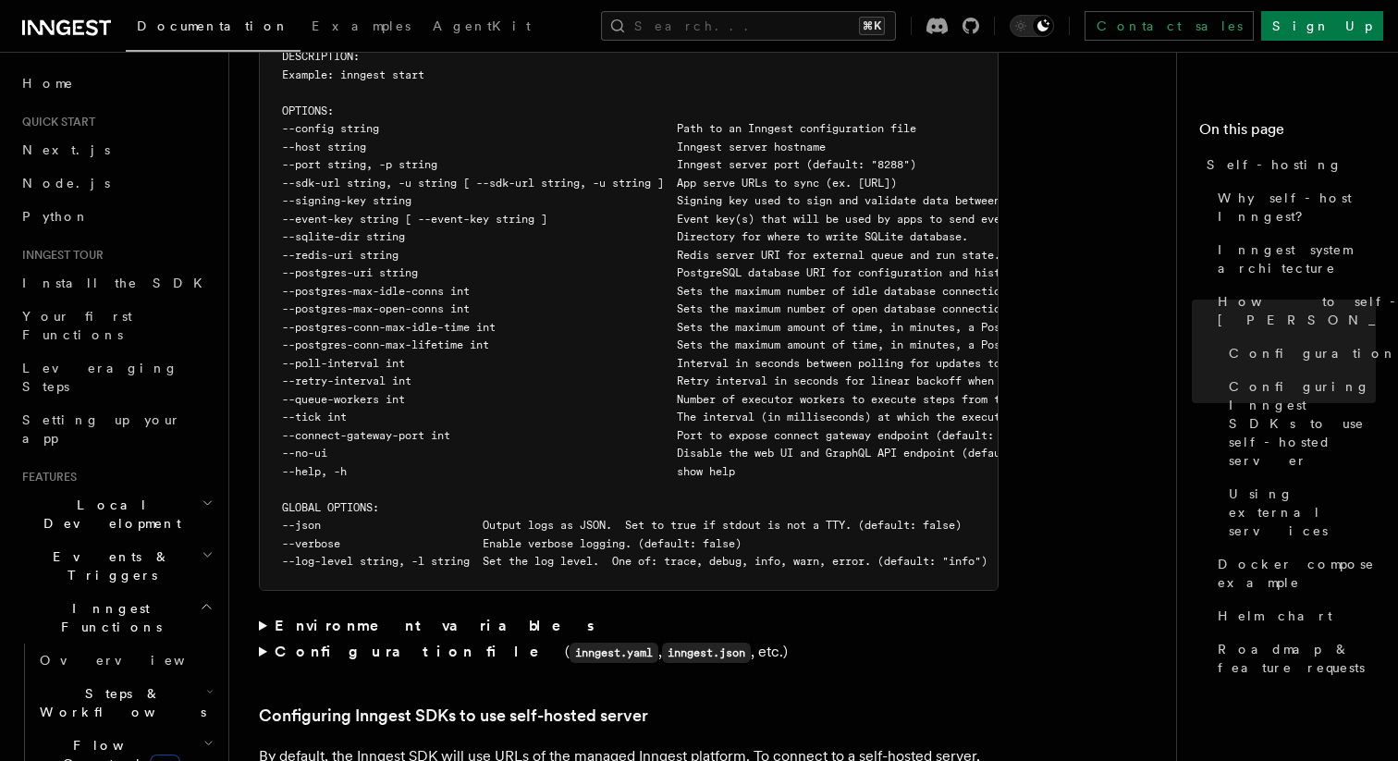
scroll to position [3391, 0]
click at [262, 611] on summary "Environment variables" at bounding box center [628, 624] width 739 height 26
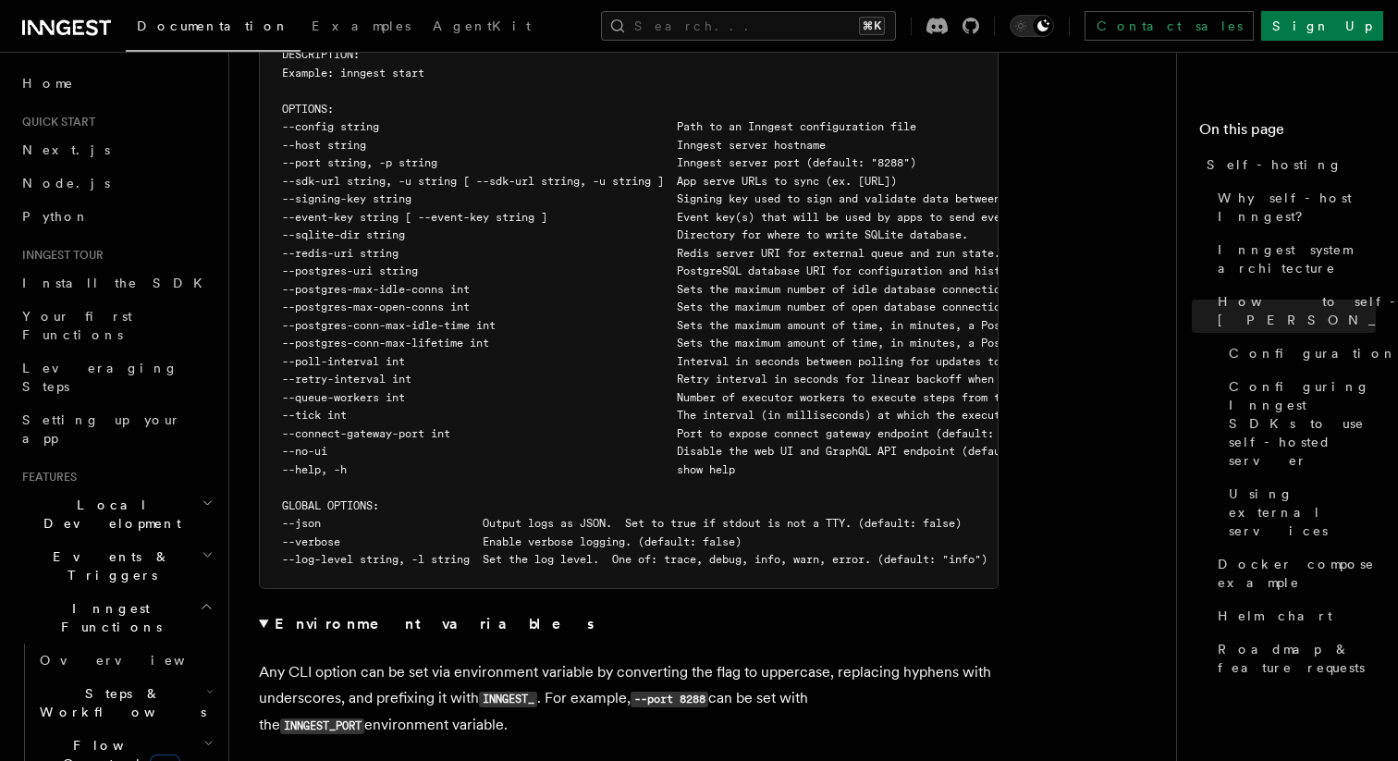
click at [262, 611] on summary "Environment variables" at bounding box center [628, 624] width 739 height 26
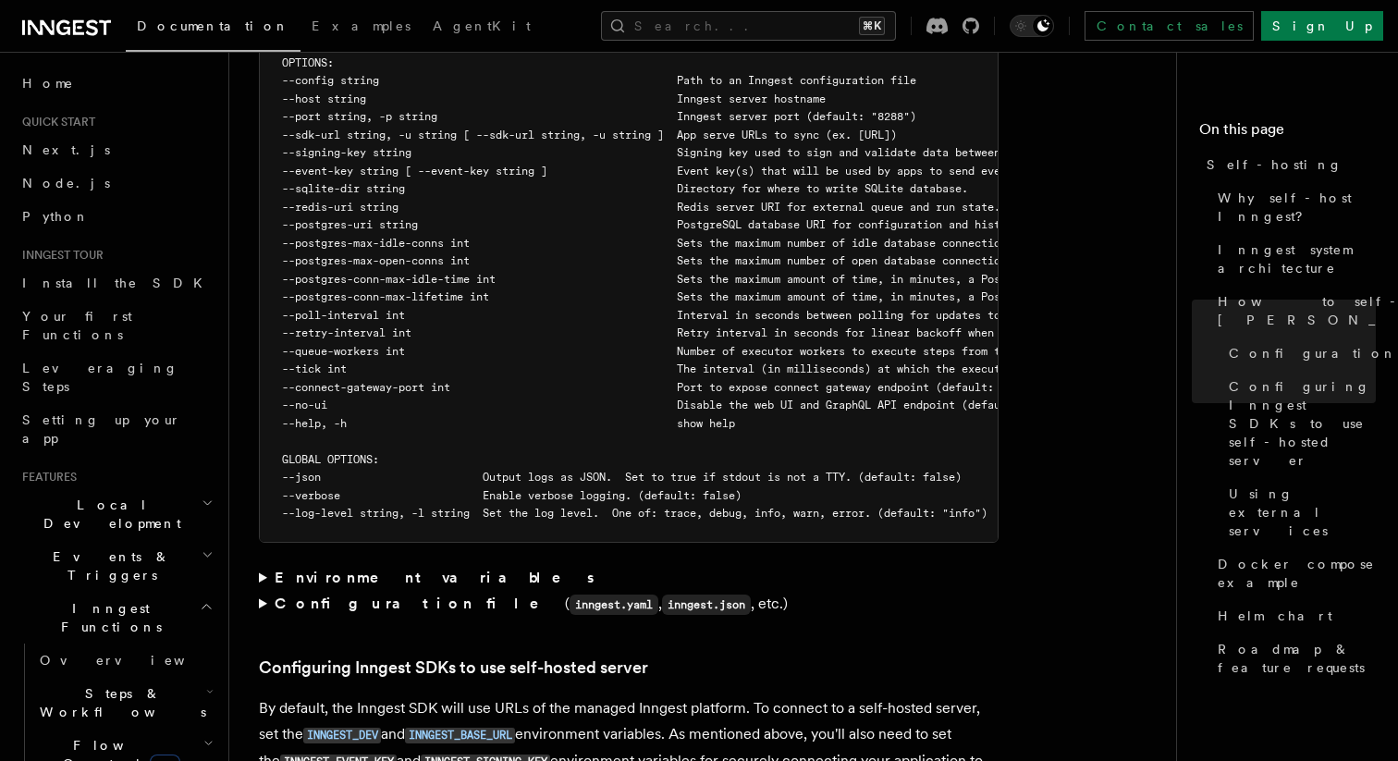
scroll to position [3433, 0]
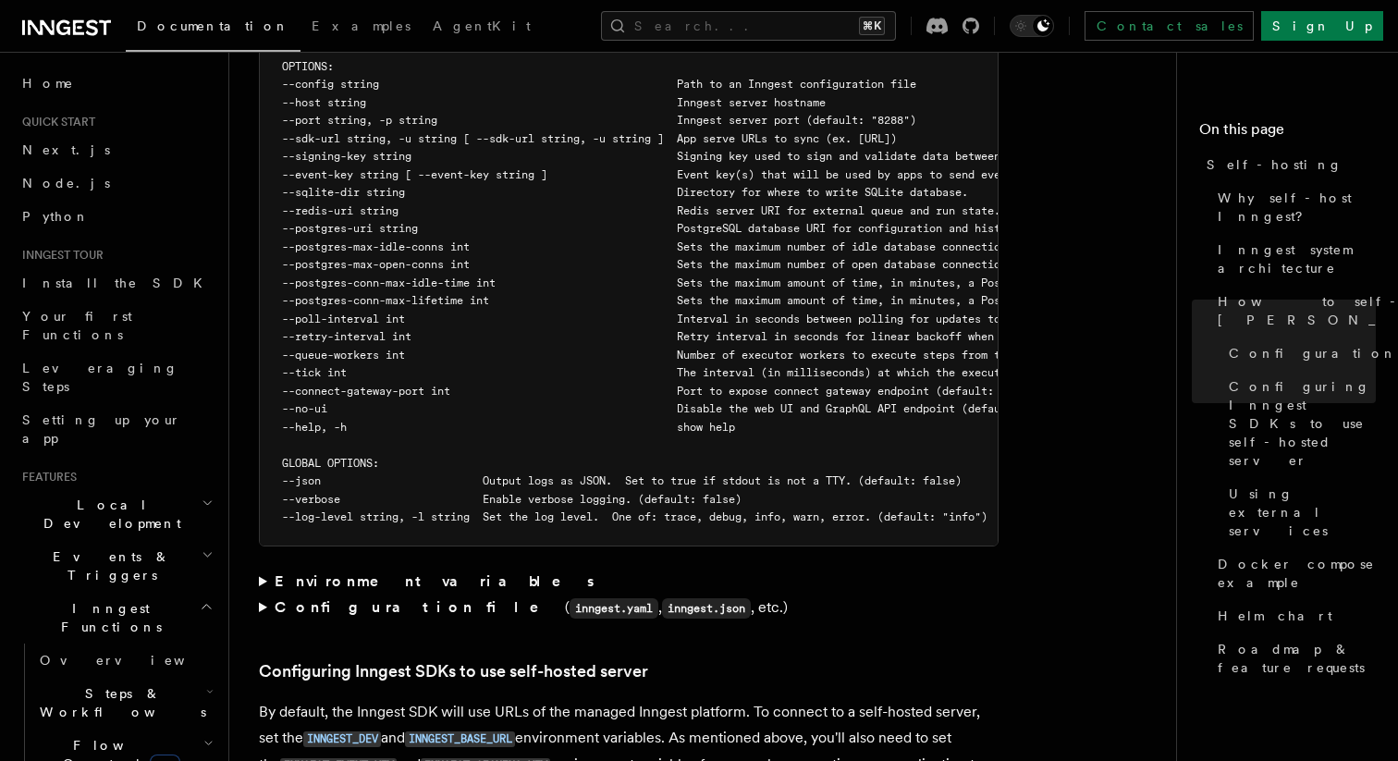
click at [262, 594] on summary "Configuration file ( inngest.yaml , inngest.json , etc.)" at bounding box center [628, 607] width 739 height 27
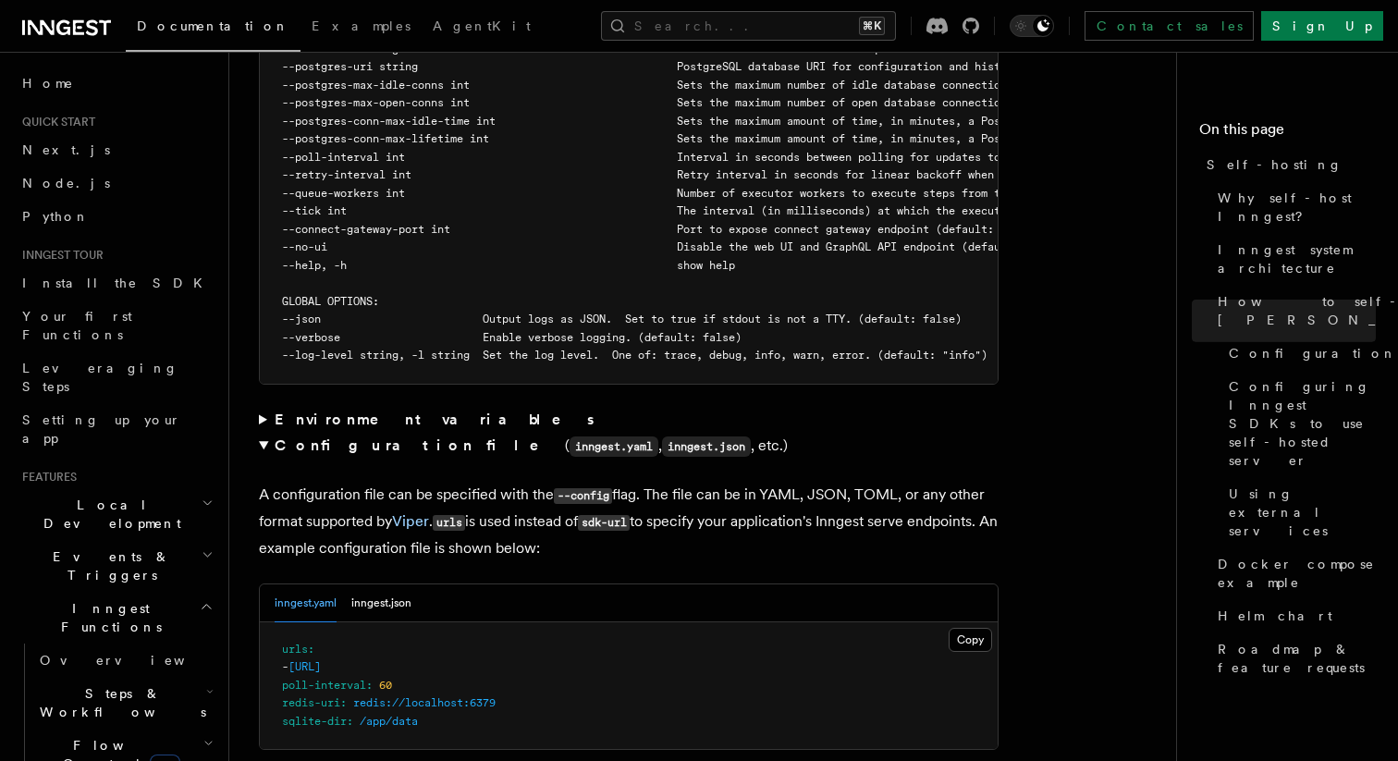
scroll to position [3608, 0]
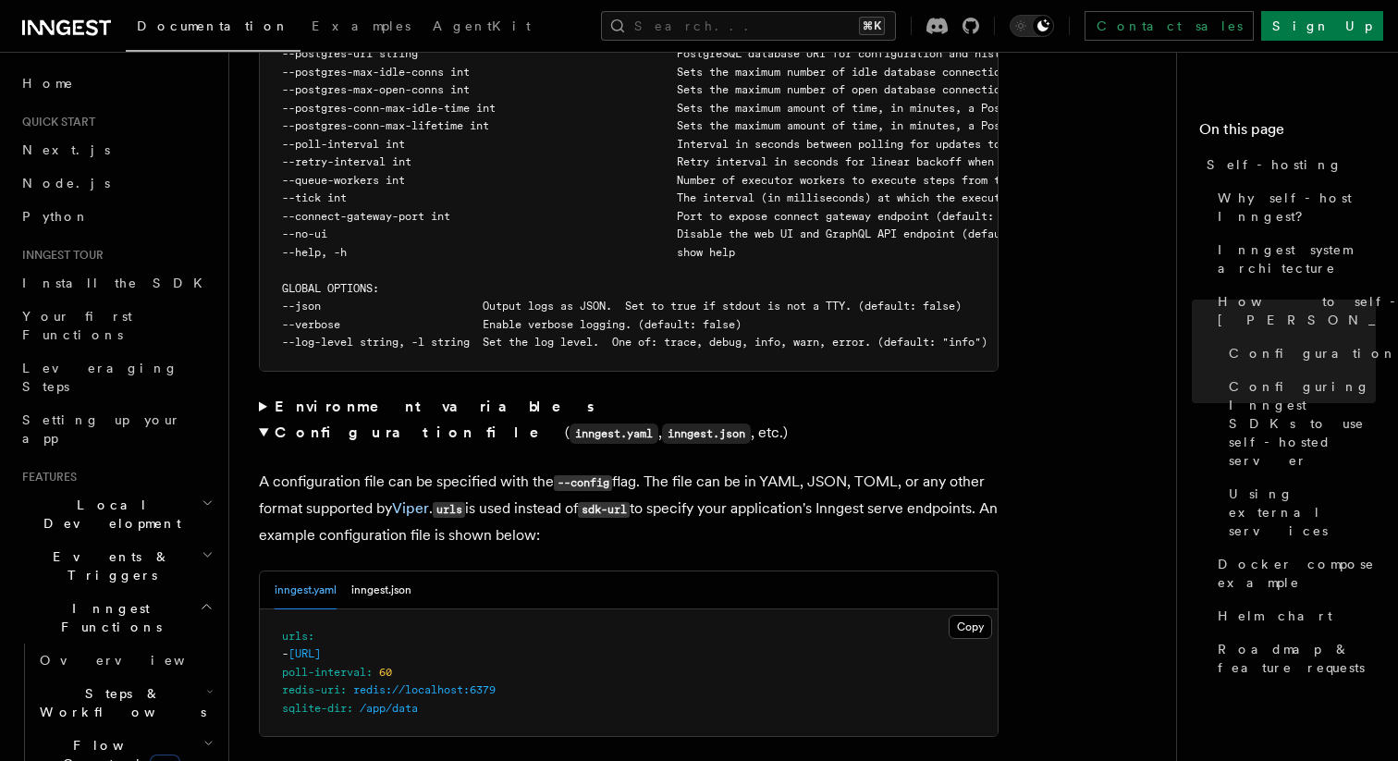
click at [267, 420] on summary "Configuration file ( inngest.yaml , inngest.json , etc.)" at bounding box center [628, 433] width 739 height 27
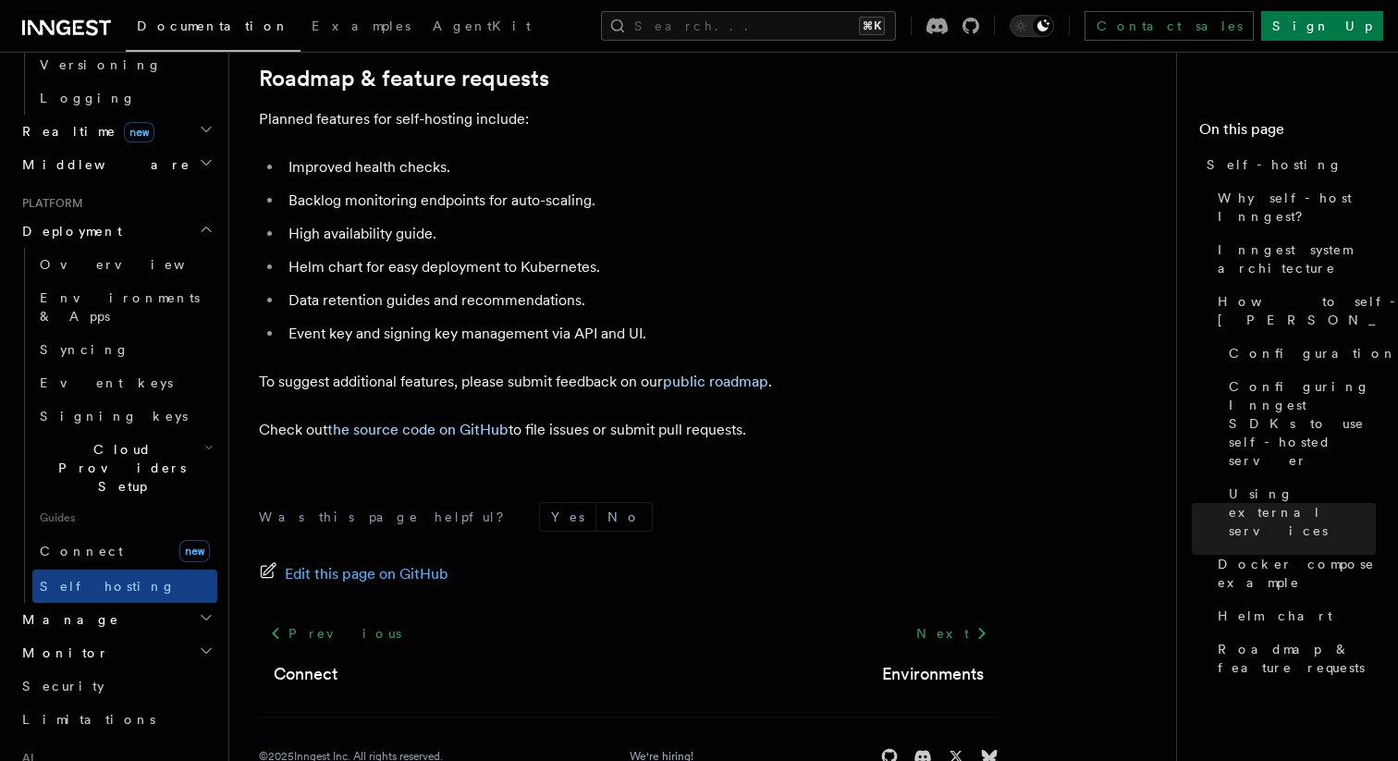
scroll to position [827, 0]
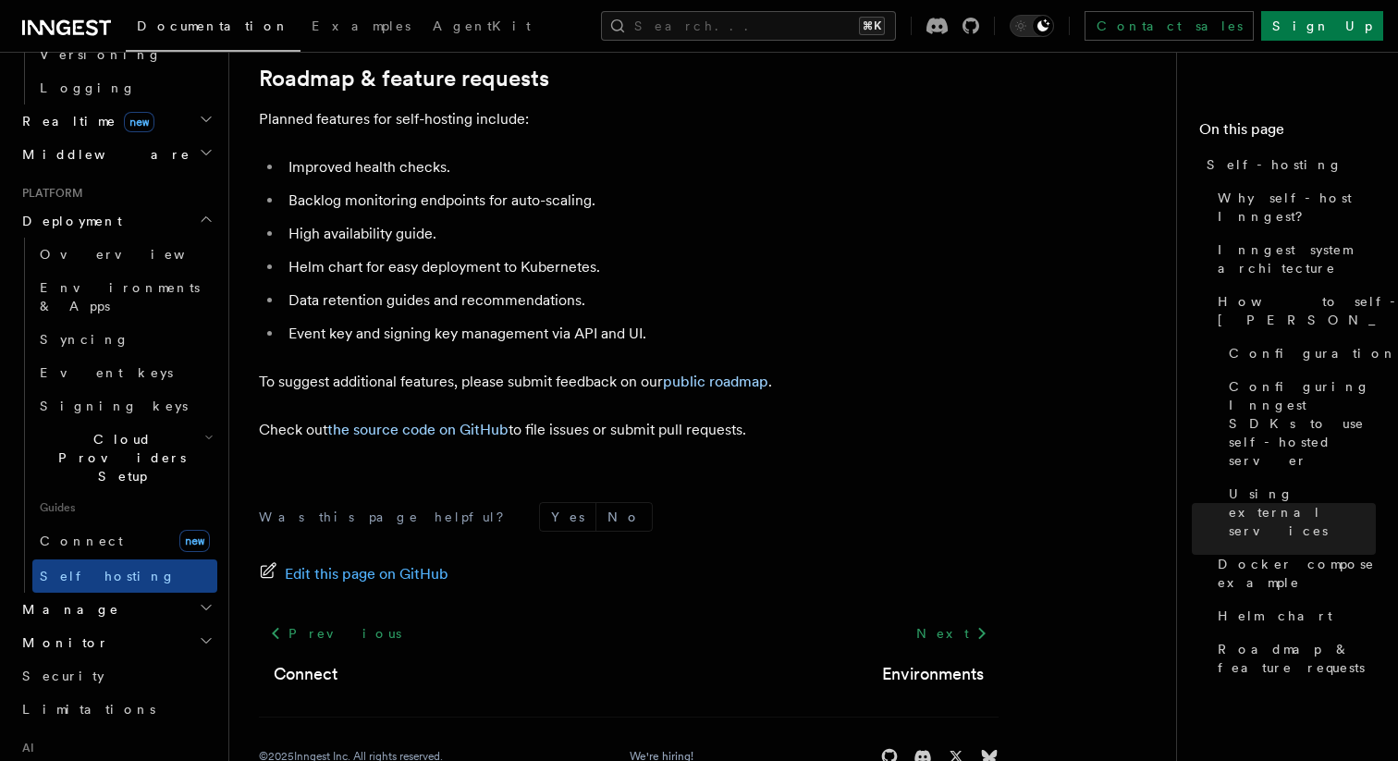
click at [62, 600] on span "Manage" at bounding box center [67, 609] width 104 height 18
click at [64, 600] on span "Manage" at bounding box center [67, 609] width 104 height 18
click at [82, 759] on link "AgentKit" at bounding box center [116, 775] width 202 height 33
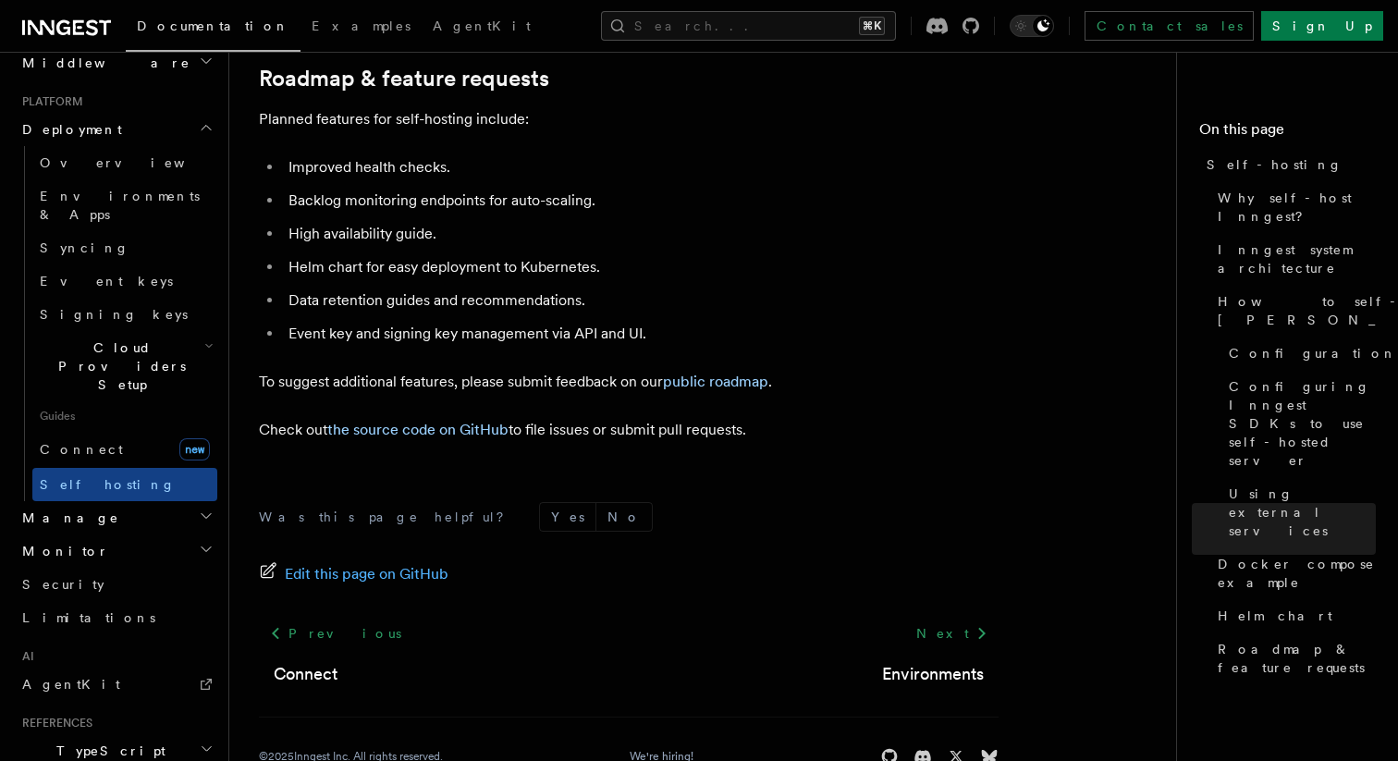
scroll to position [1018, 0]
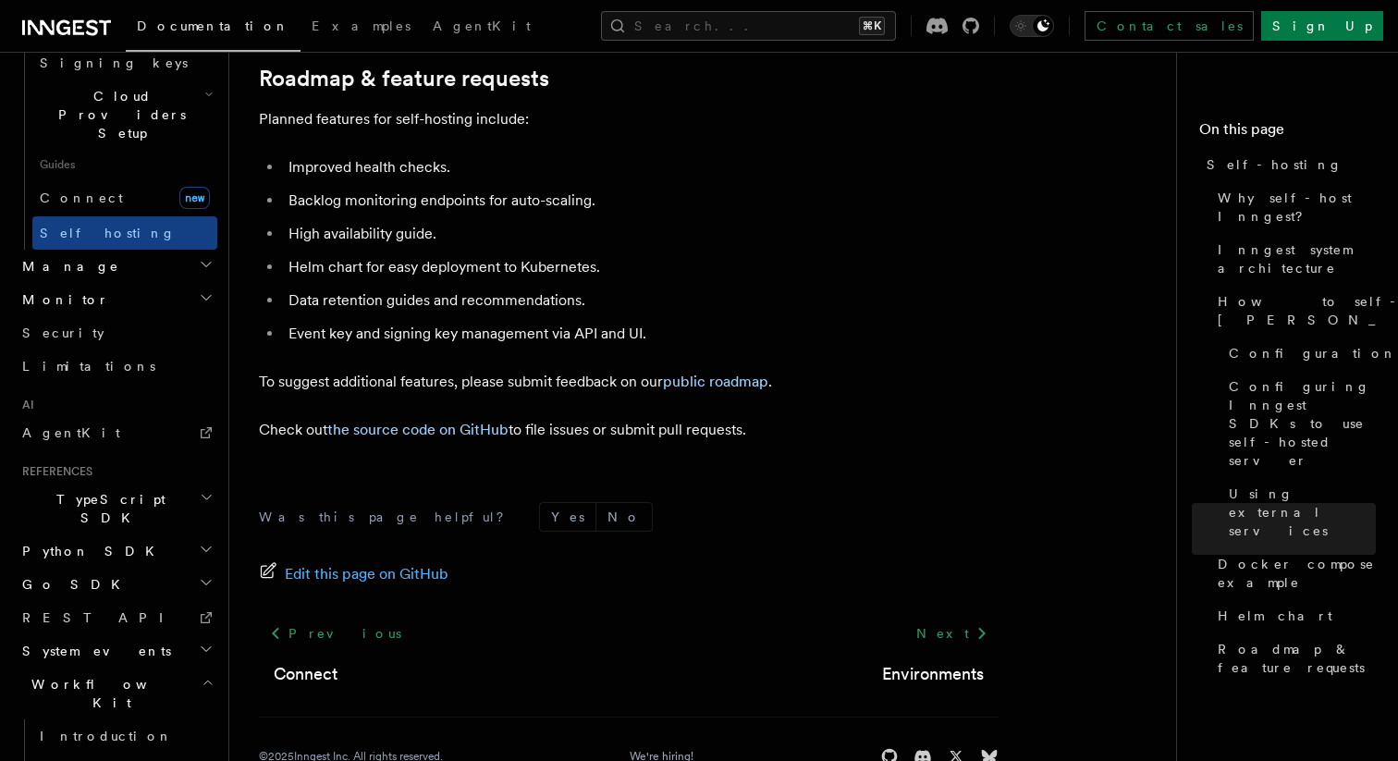
scroll to position [1172, 0]
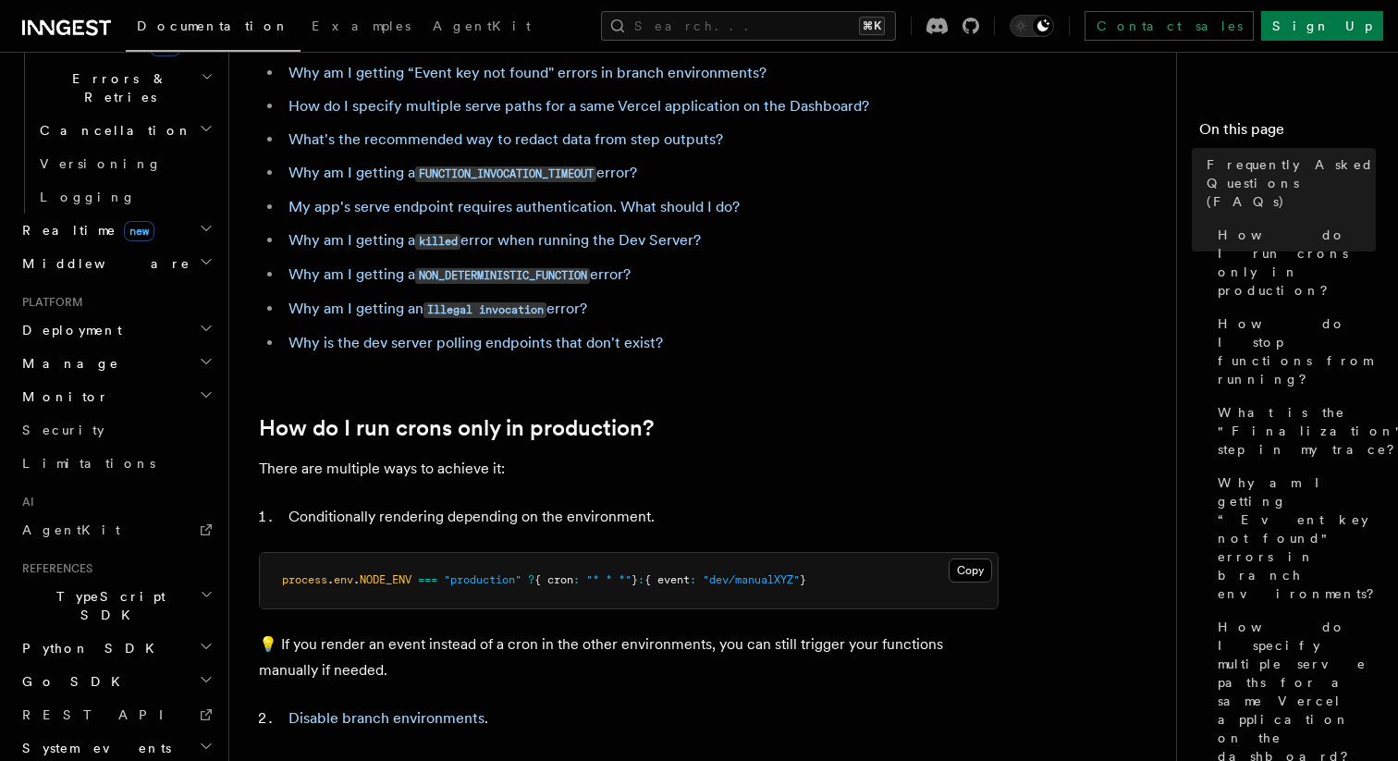
scroll to position [188, 0]
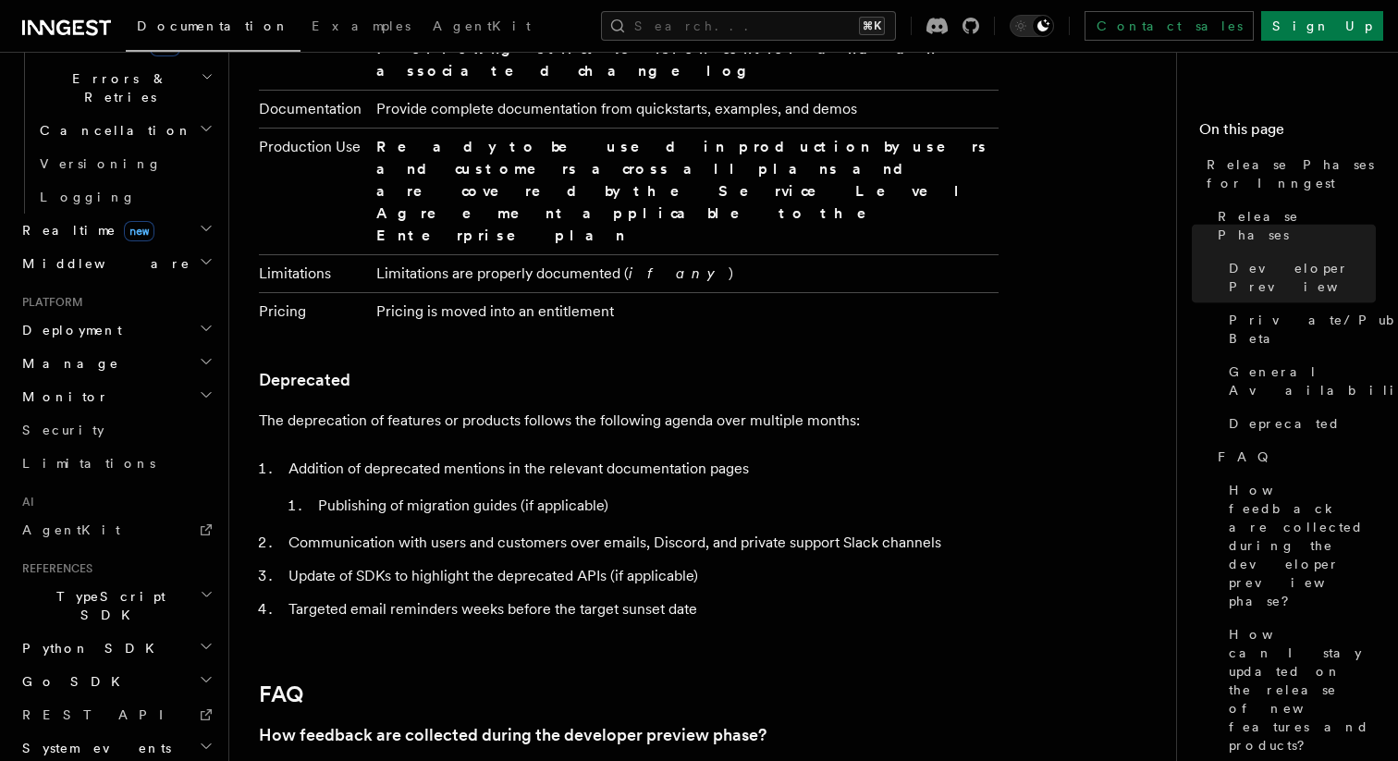
scroll to position [3403, 0]
